Goal: Information Seeking & Learning: Find contact information

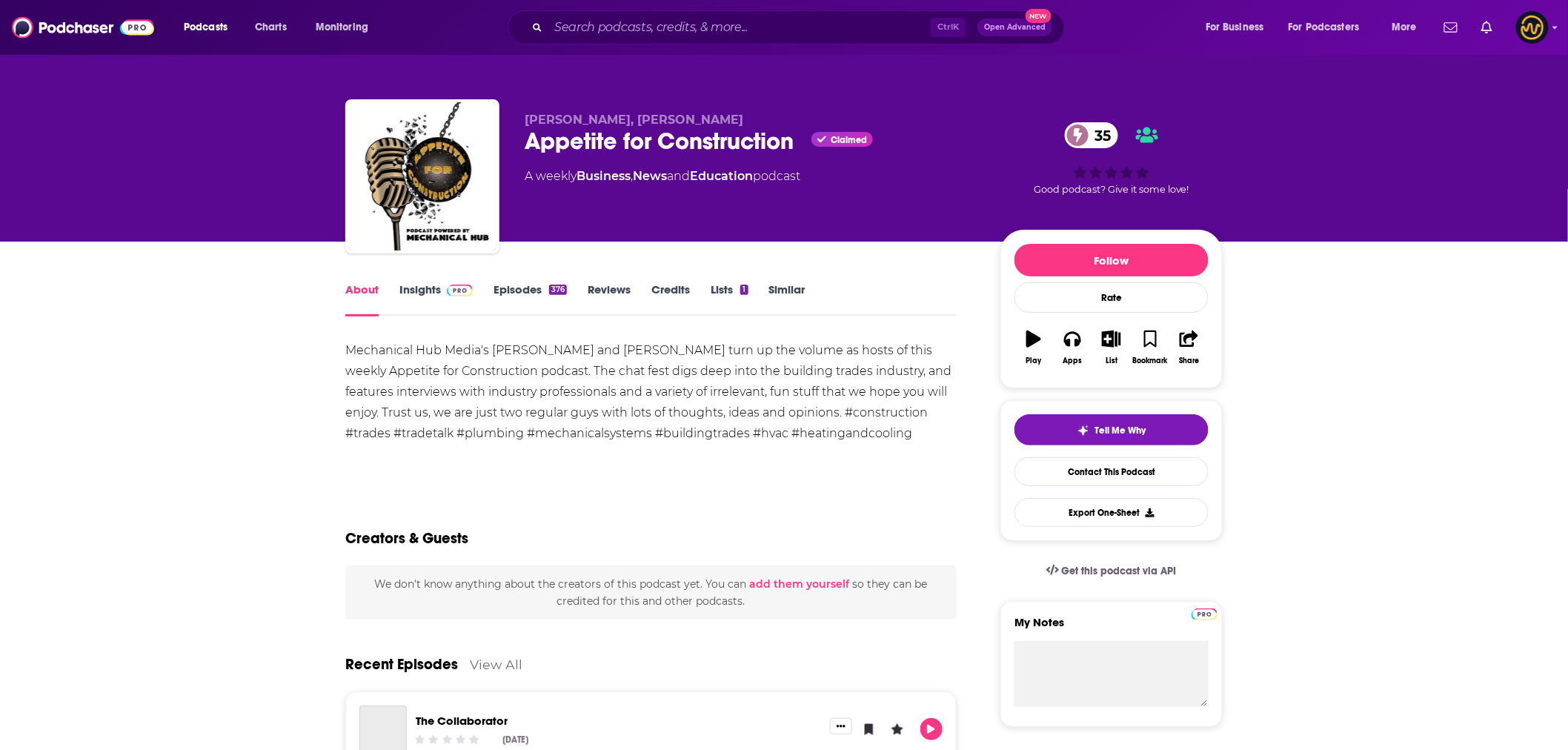
click at [451, 286] on img at bounding box center [459, 290] width 26 height 12
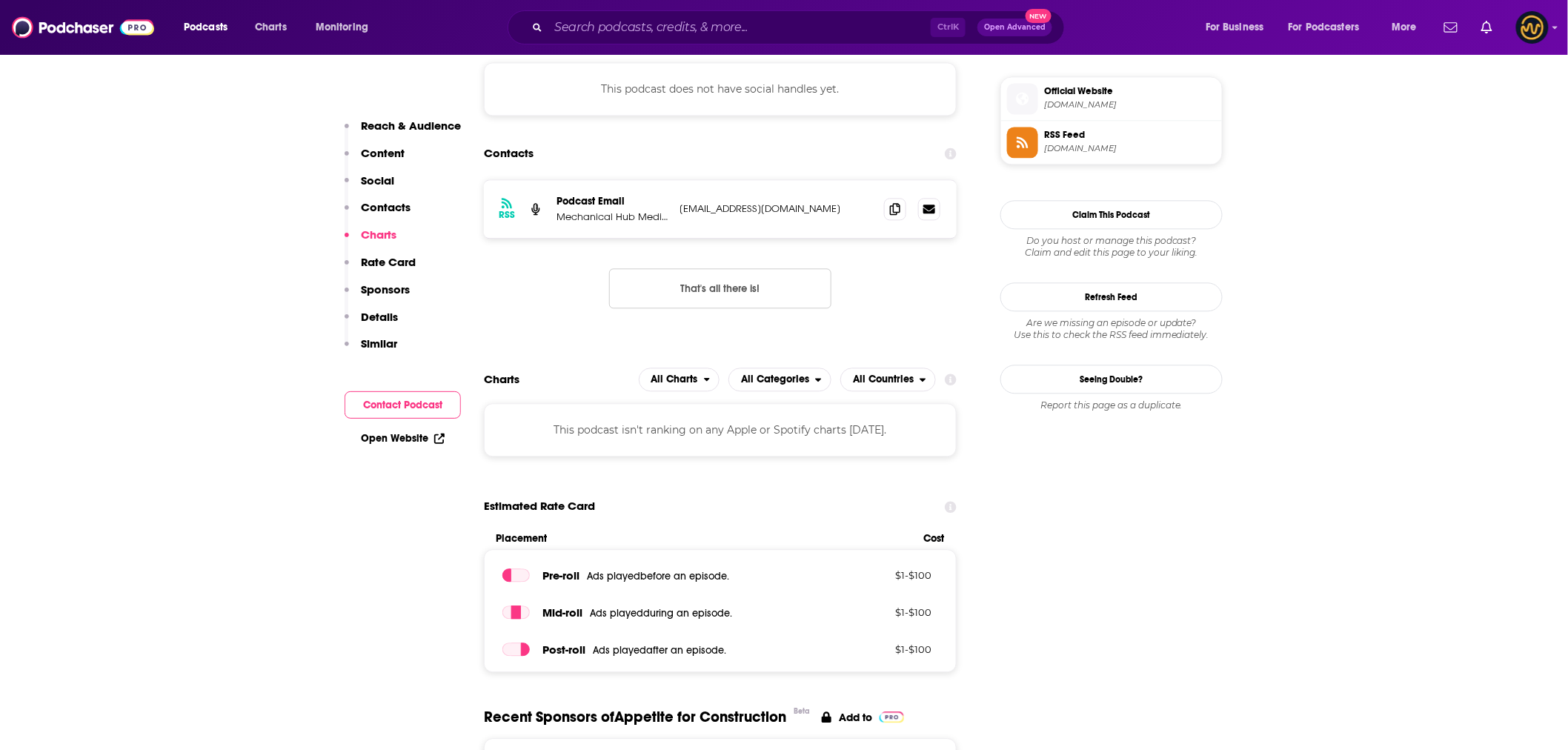
scroll to position [1234, 0]
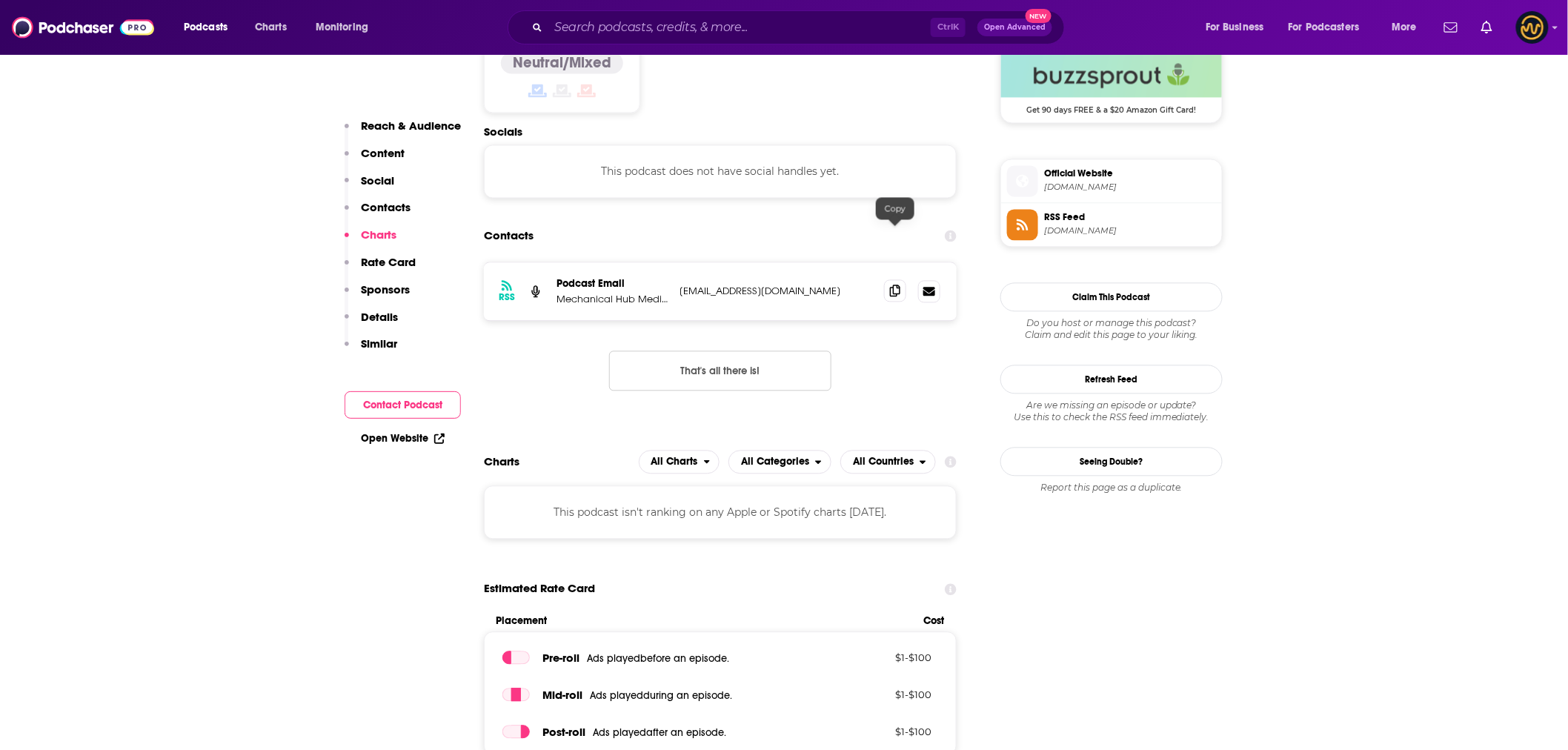
click at [899, 284] on icon at bounding box center [895, 290] width 10 height 12
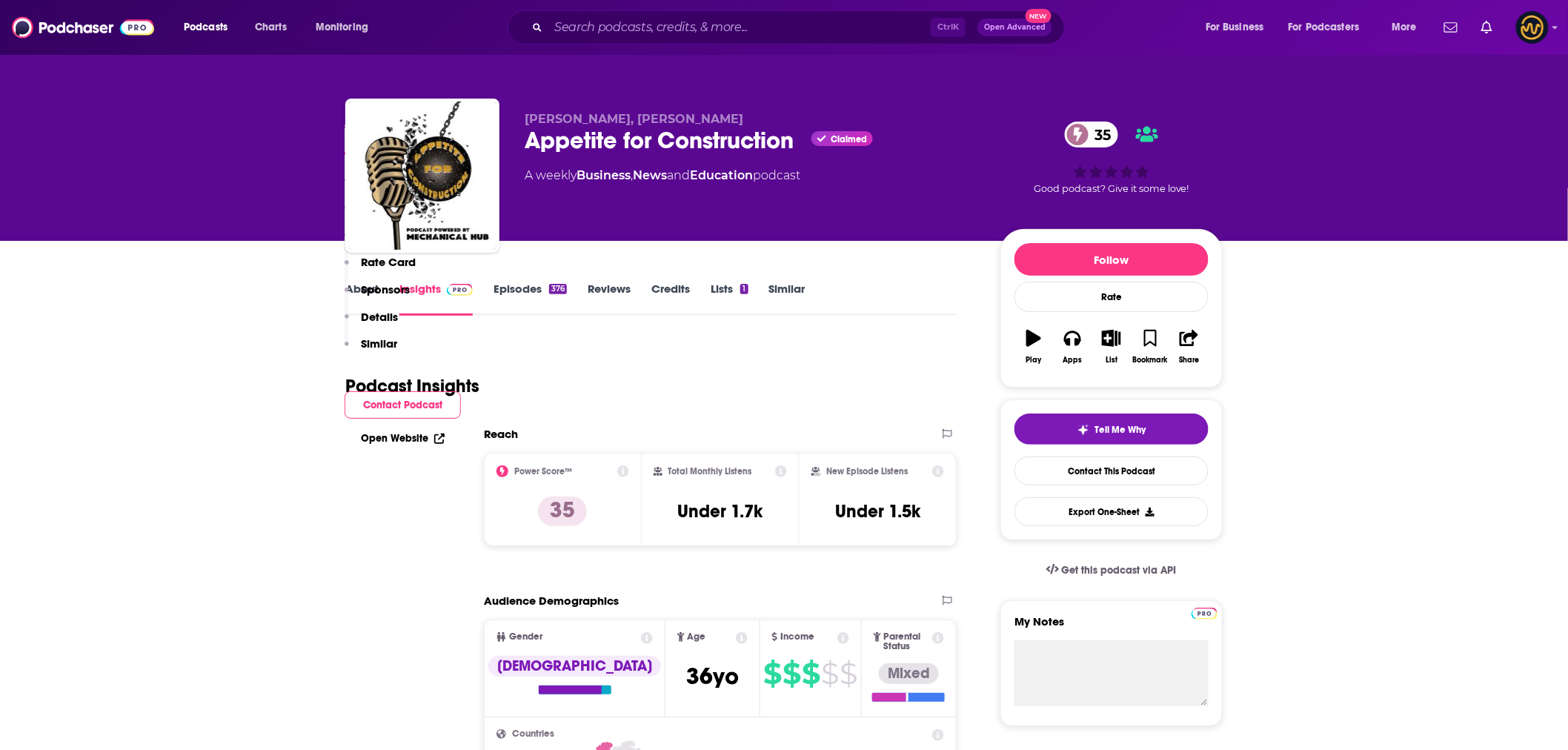
scroll to position [0, 0]
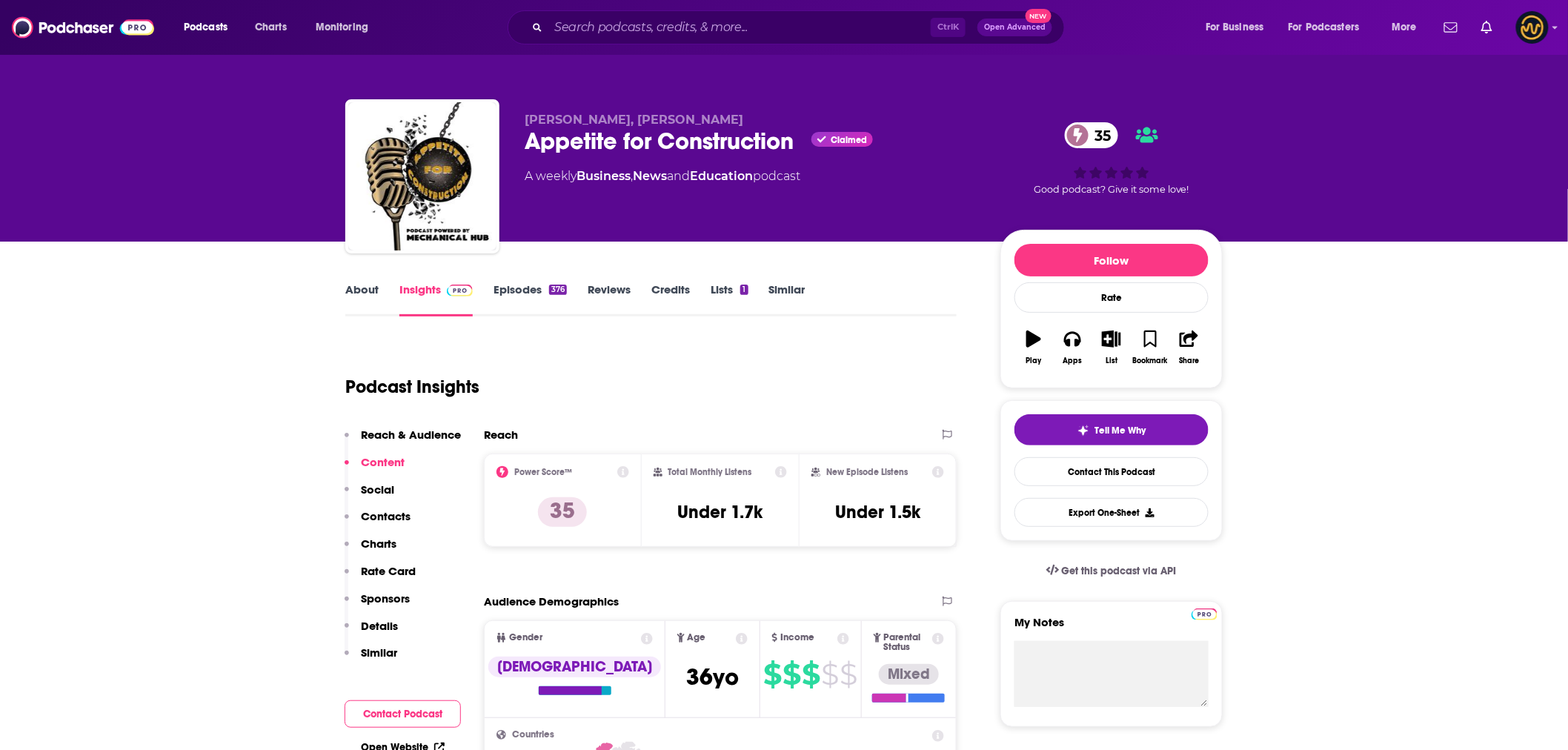
click at [345, 293] on link "About" at bounding box center [362, 299] width 34 height 34
